Goal: Information Seeking & Learning: Learn about a topic

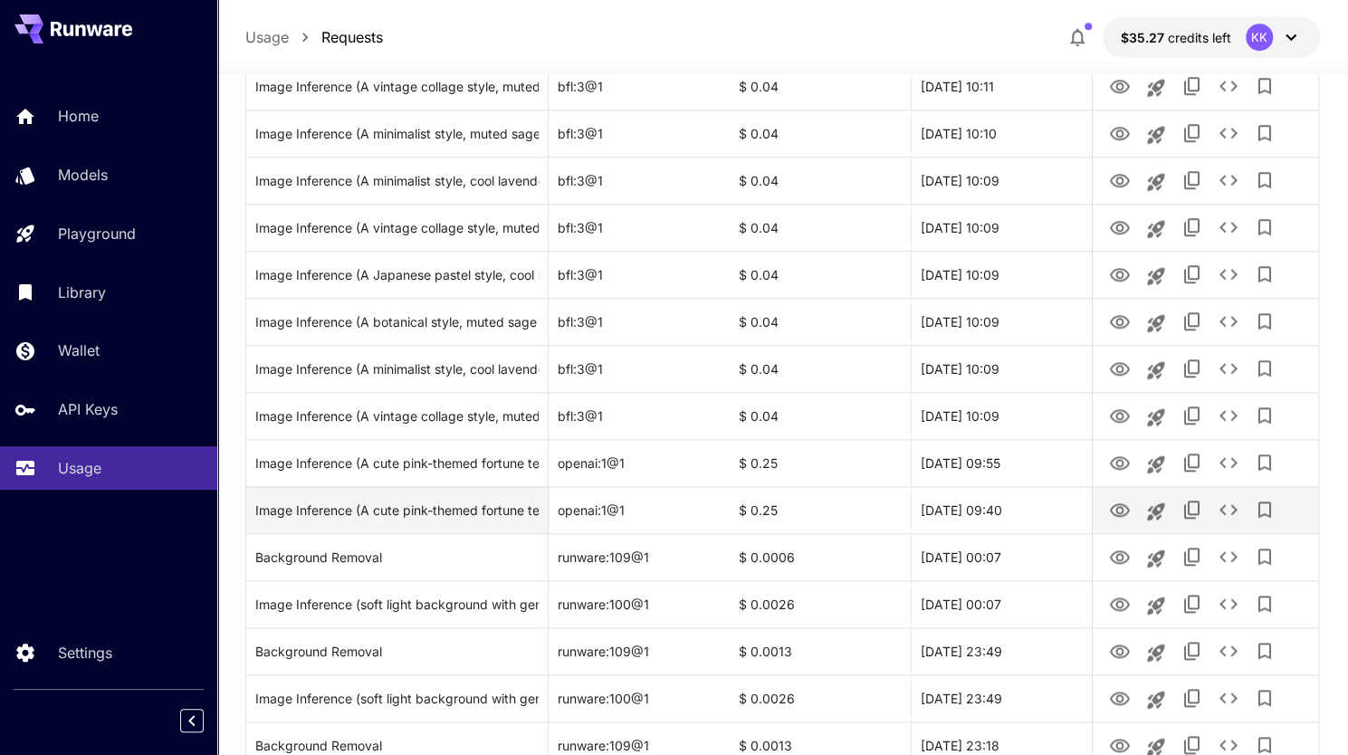
scroll to position [724, 0]
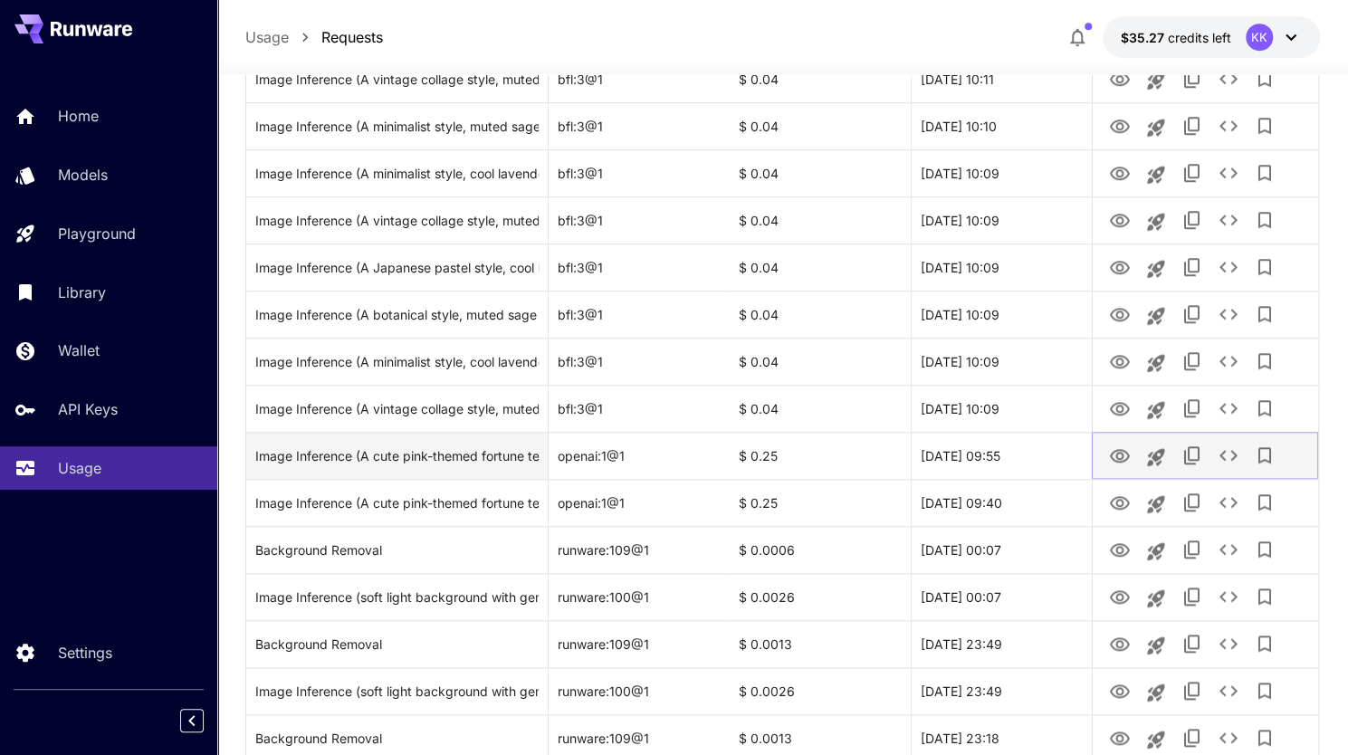
click at [1117, 457] on icon "View Image" at bounding box center [1120, 456] width 20 height 14
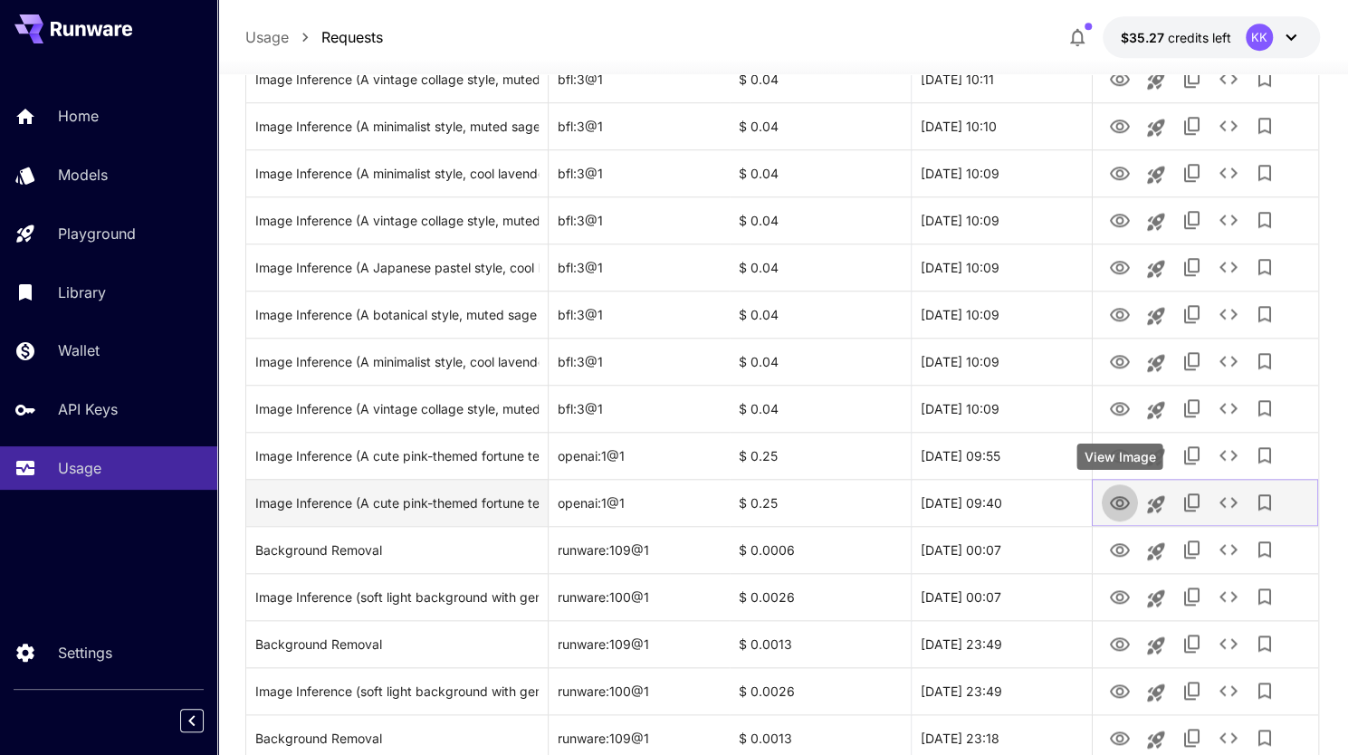
click at [1111, 499] on icon "View Image" at bounding box center [1120, 503] width 20 height 14
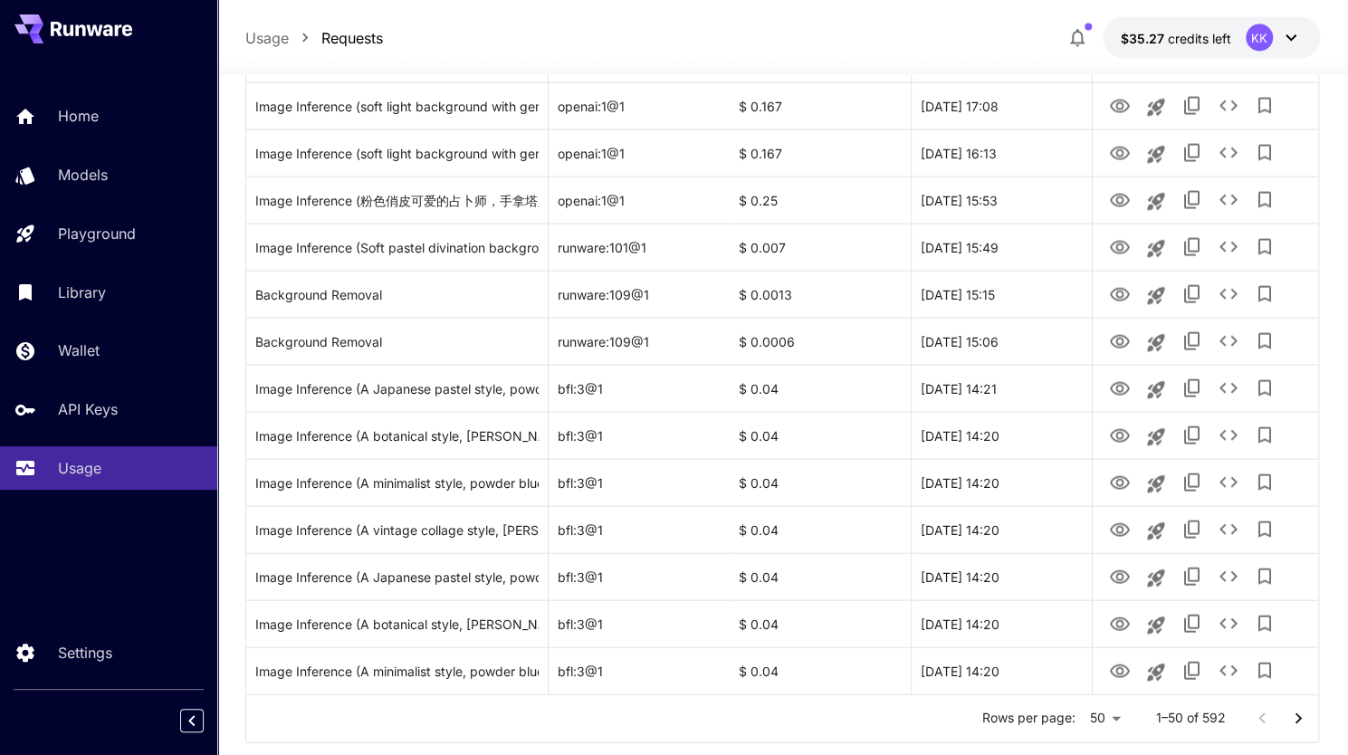
scroll to position [2055, 0]
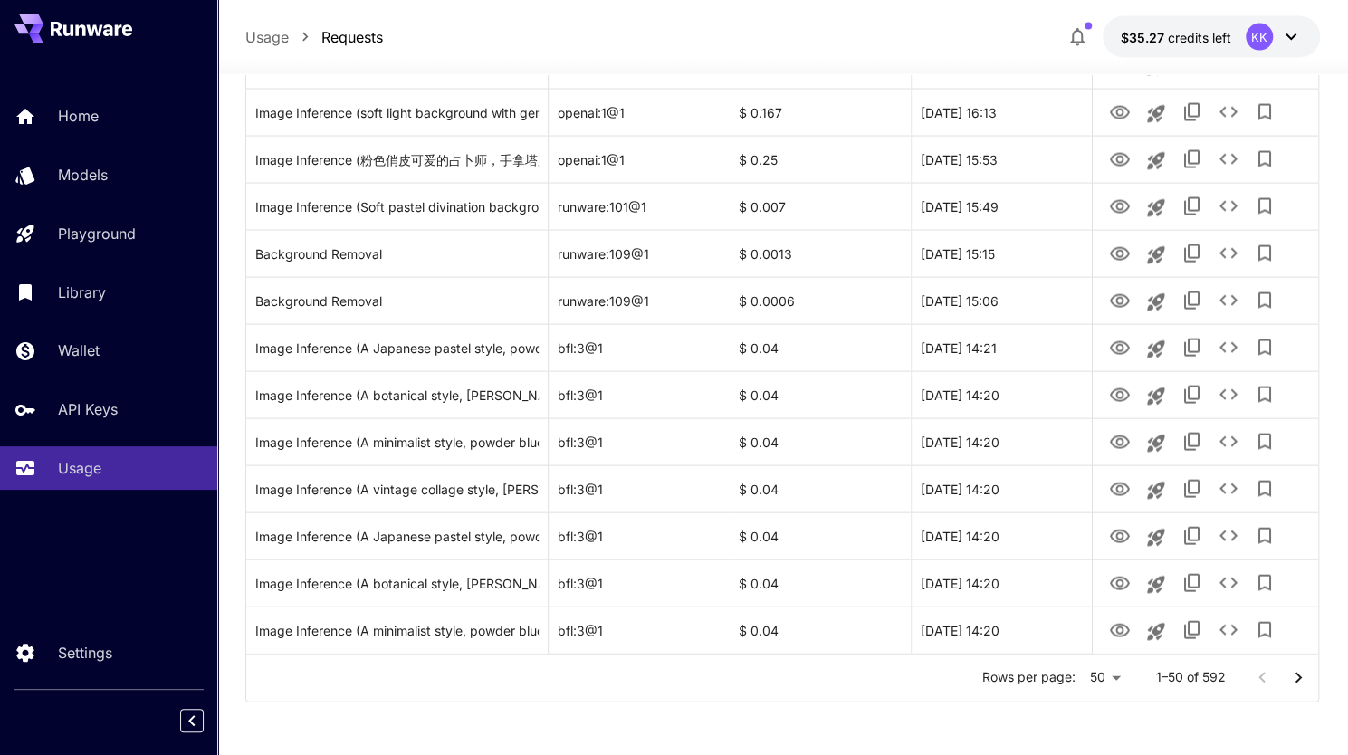
click at [1292, 674] on icon "Go to next page" at bounding box center [1298, 678] width 22 height 22
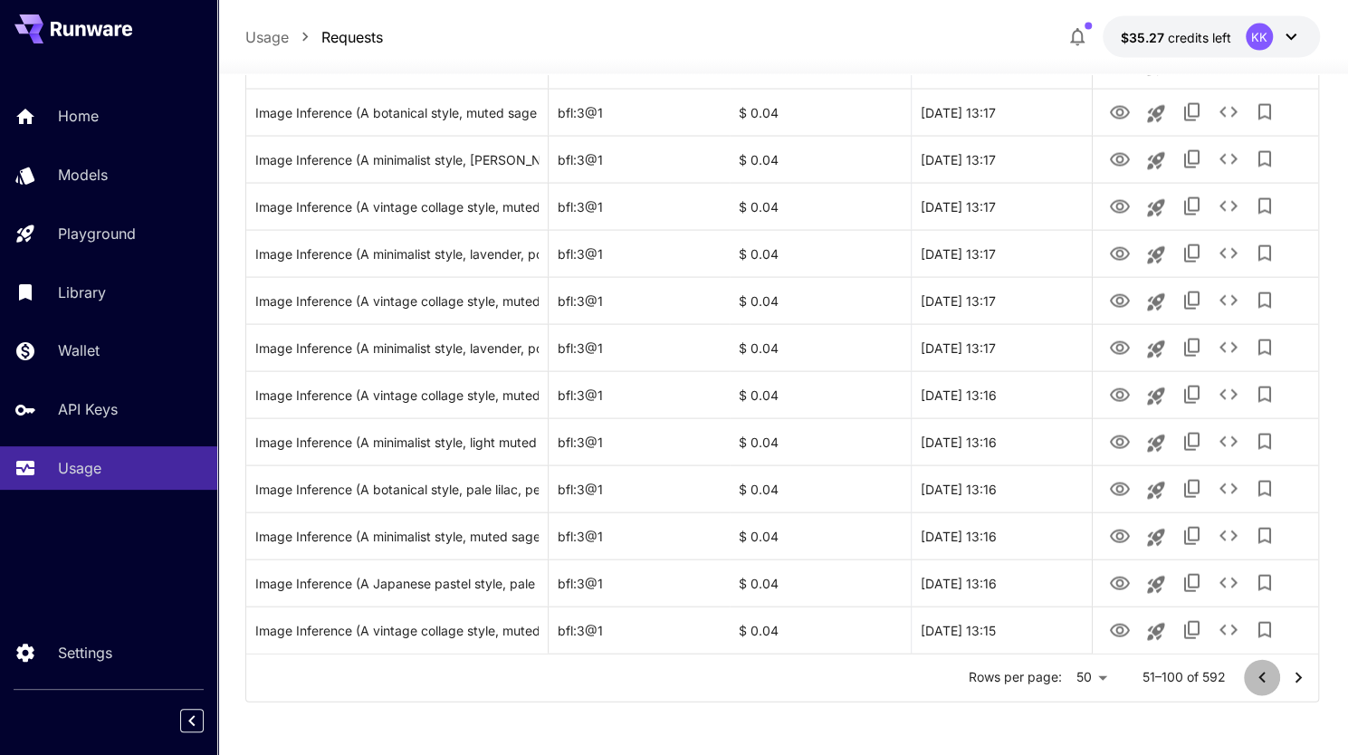
click at [1256, 678] on icon "Go to previous page" at bounding box center [1262, 678] width 22 height 22
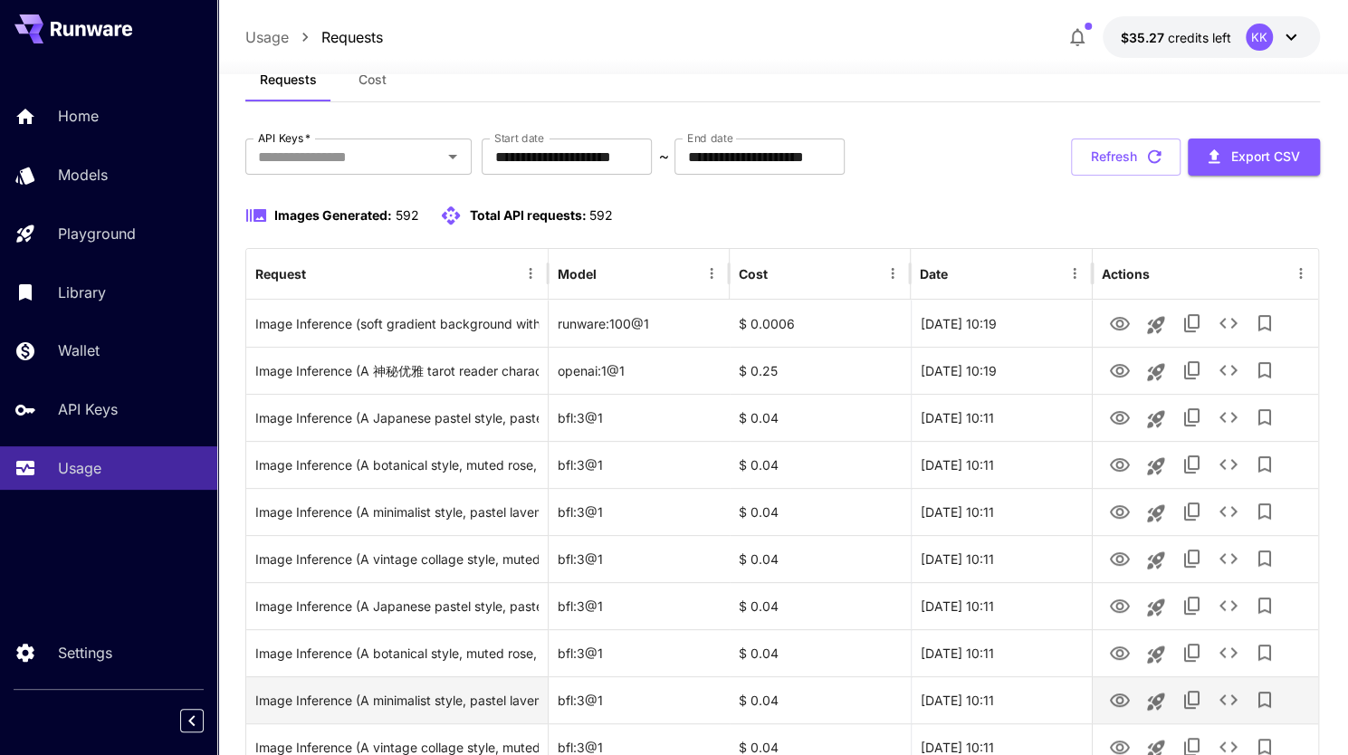
scroll to position [0, 0]
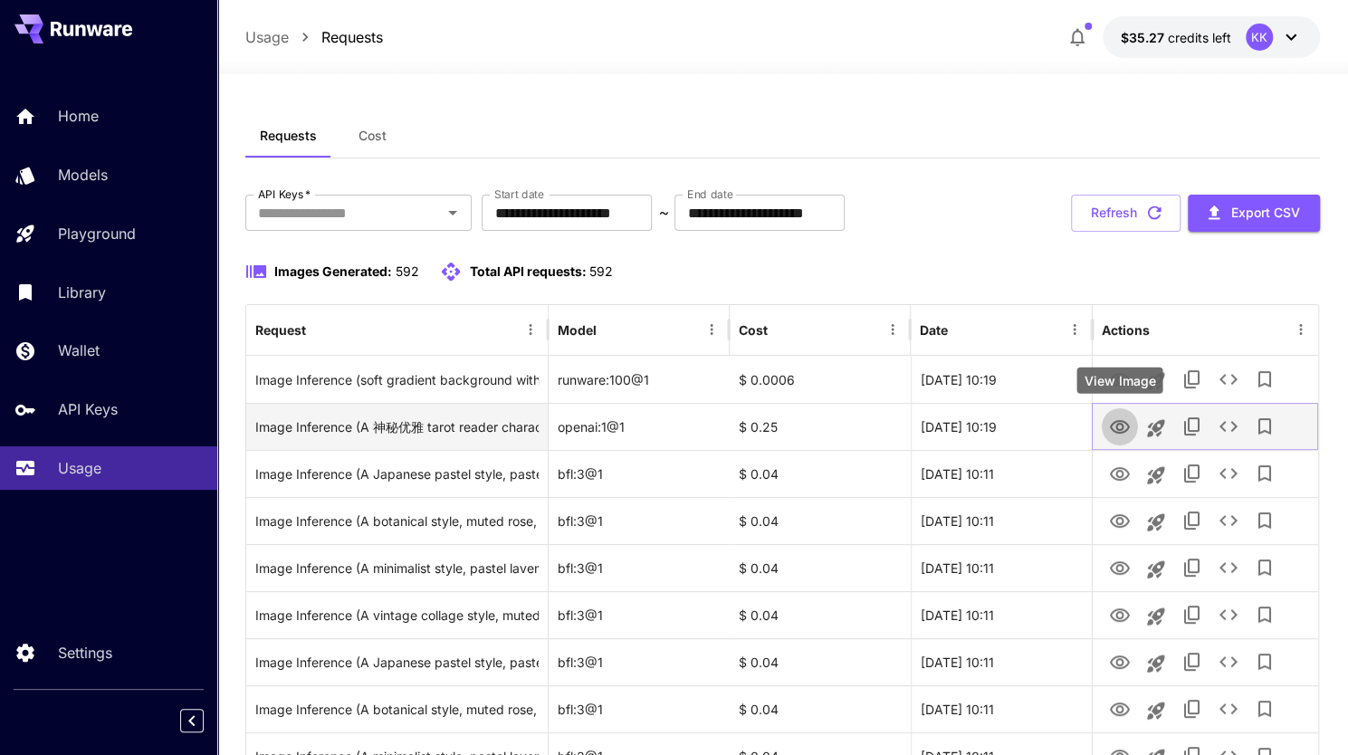
click at [1121, 427] on icon "View Image" at bounding box center [1120, 427] width 20 height 14
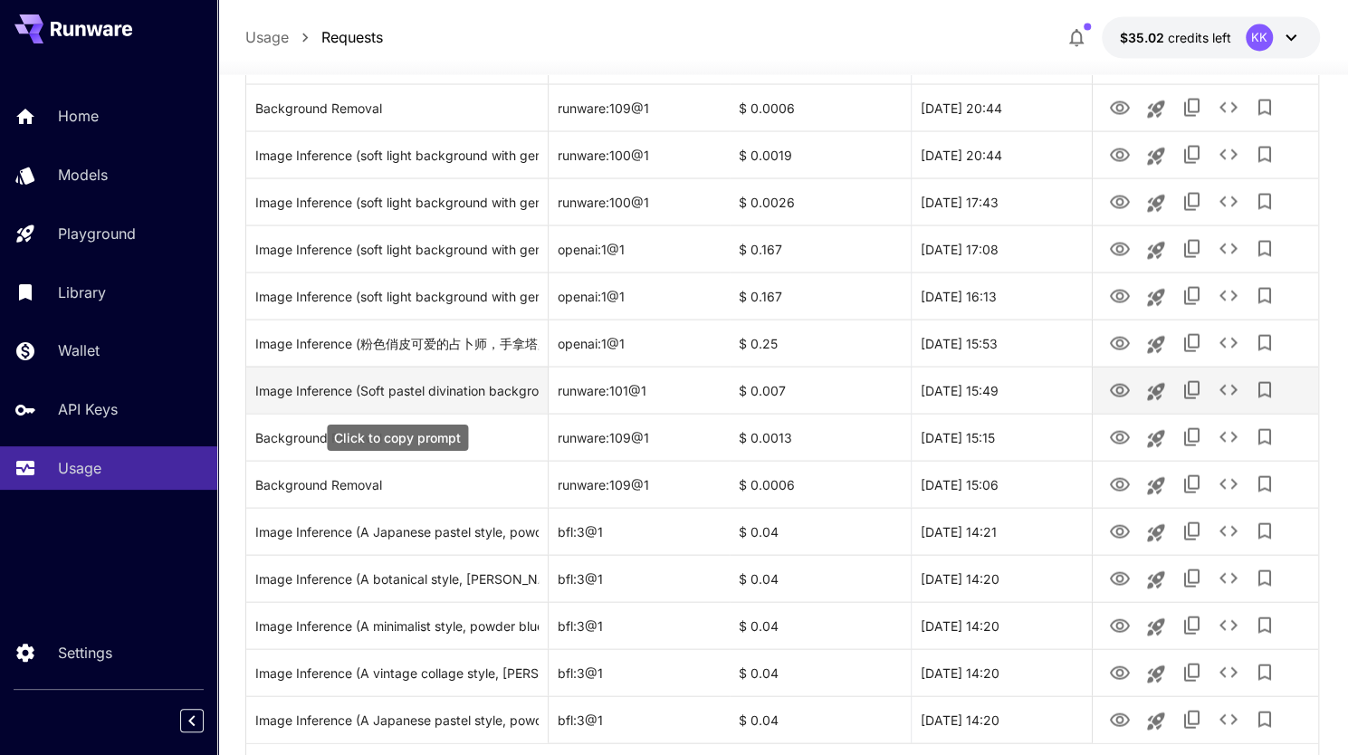
scroll to position [1874, 0]
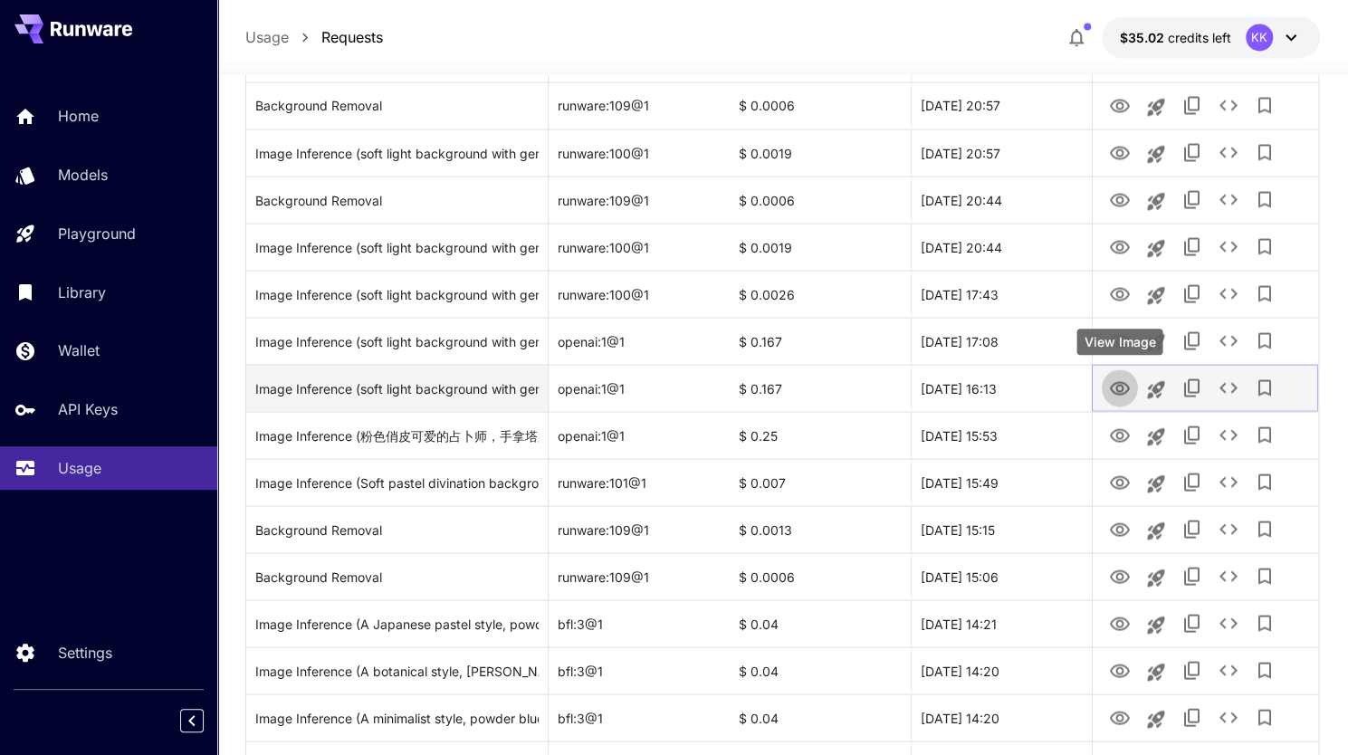
click at [1120, 385] on icon "View Image" at bounding box center [1120, 388] width 20 height 14
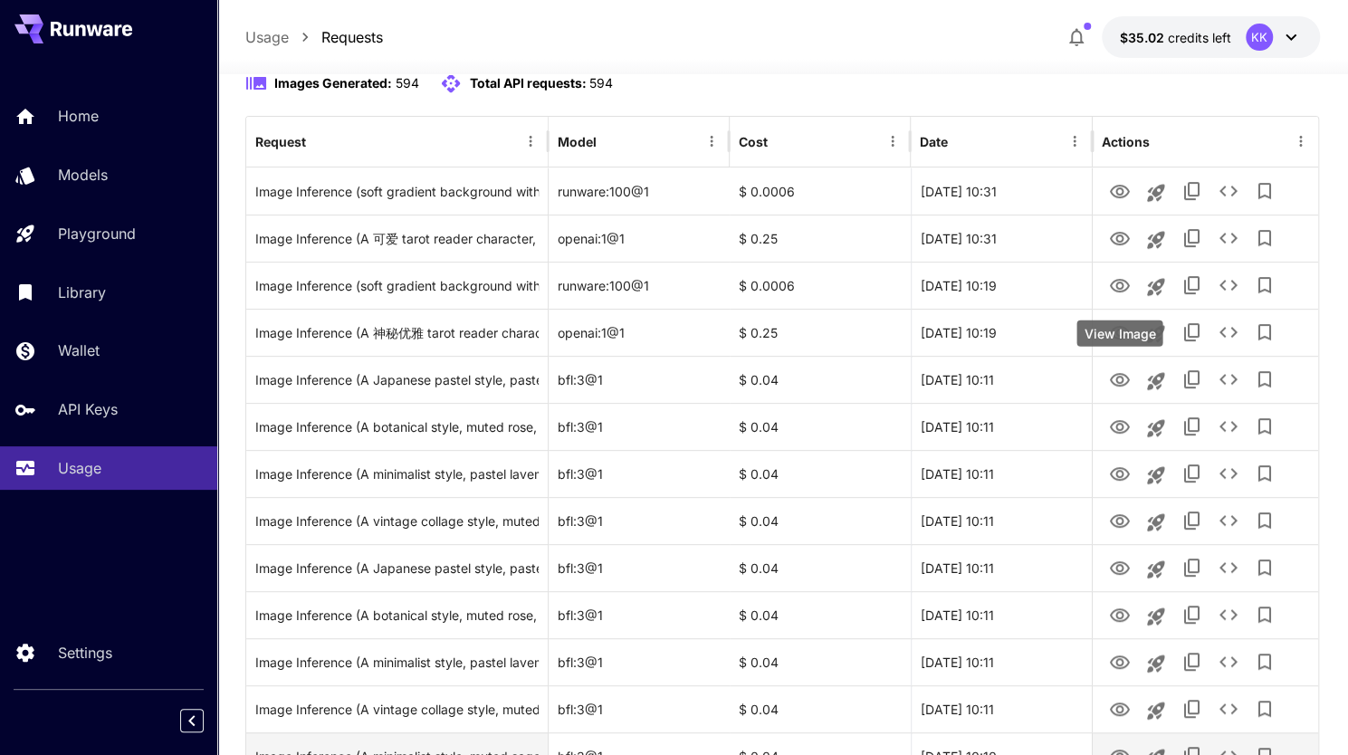
scroll to position [426, 0]
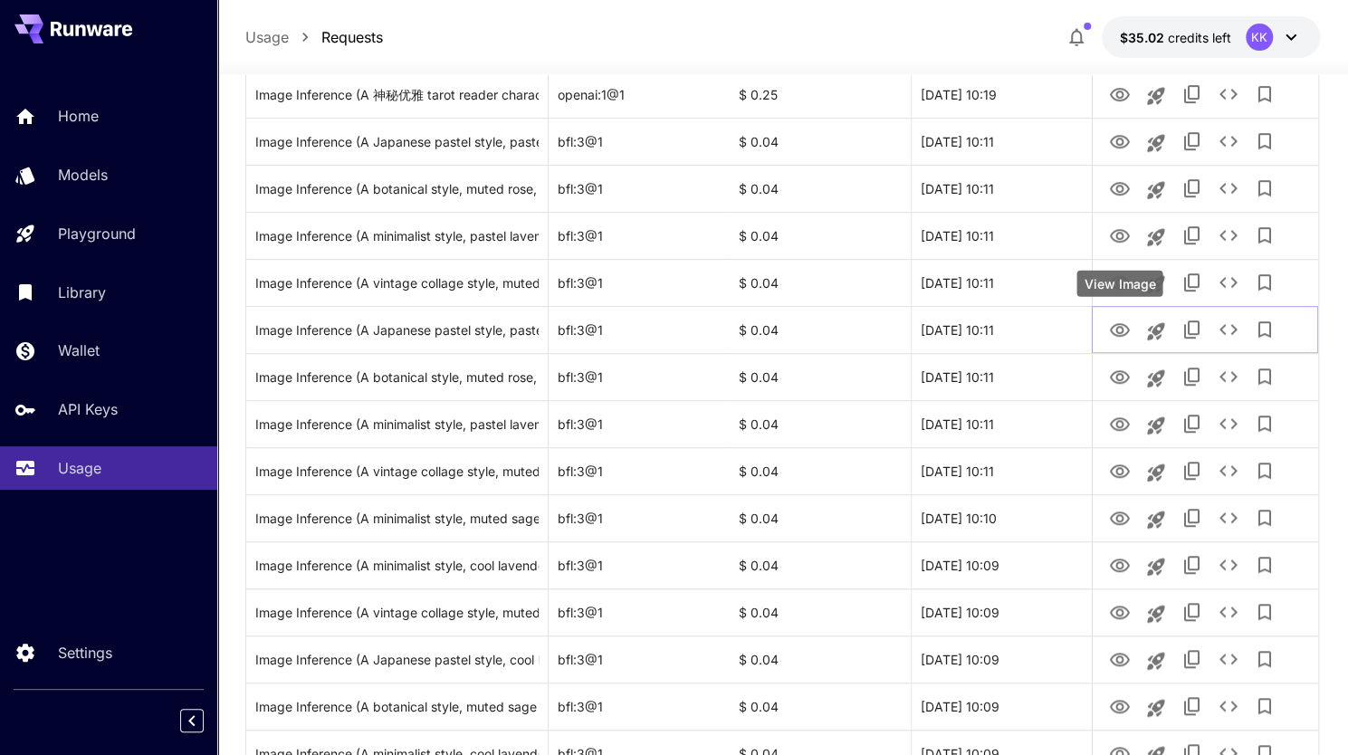
click at [1113, 274] on div "View Image" at bounding box center [1119, 284] width 86 height 26
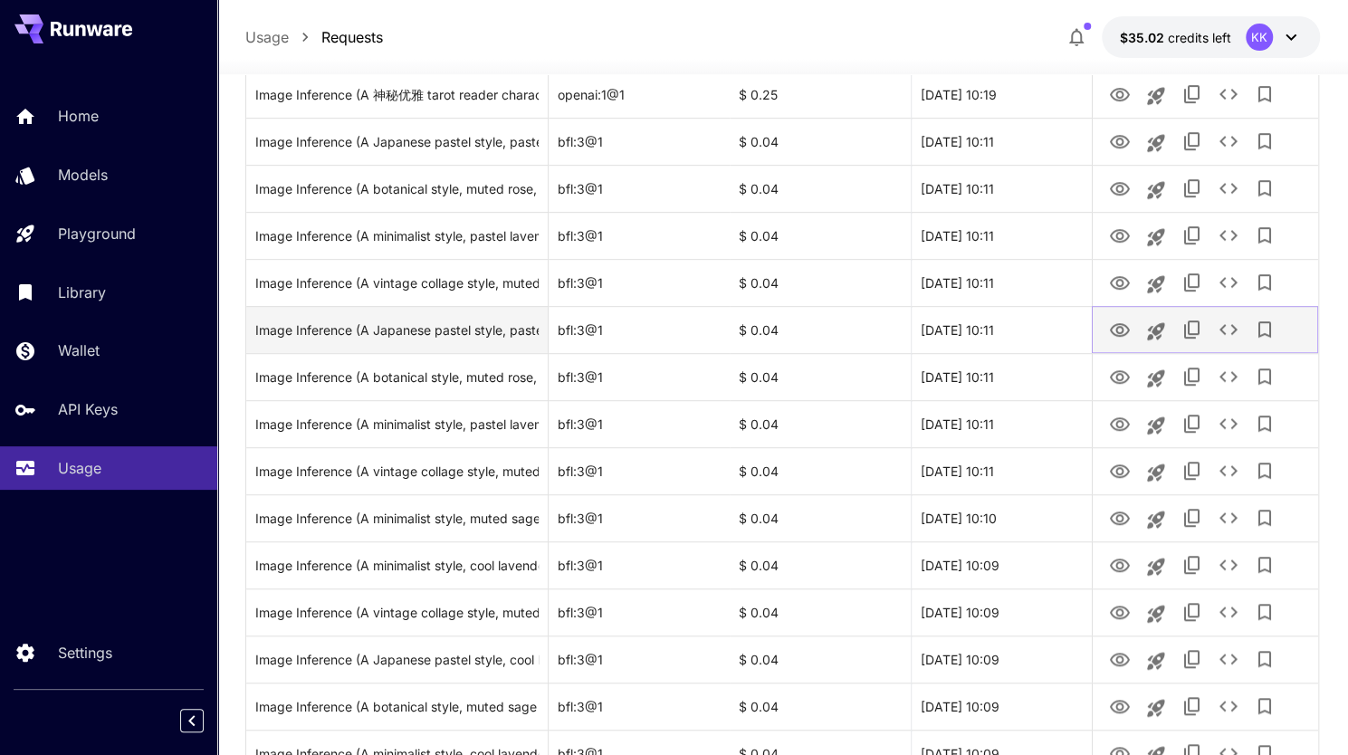
click at [1118, 331] on icon "View Image" at bounding box center [1120, 330] width 20 height 14
